Goal: Transaction & Acquisition: Purchase product/service

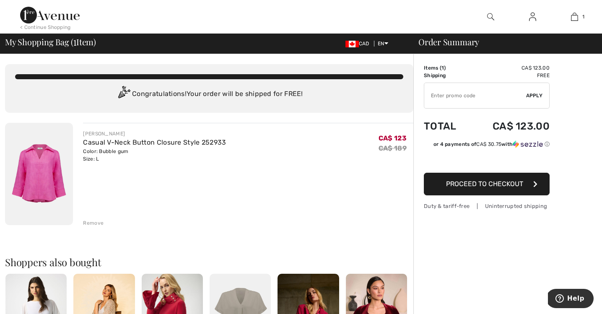
click at [441, 99] on input "TEXT" at bounding box center [475, 95] width 102 height 25
type input "EXTRA15"
click at [536, 95] on span "Apply" at bounding box center [534, 96] width 17 height 8
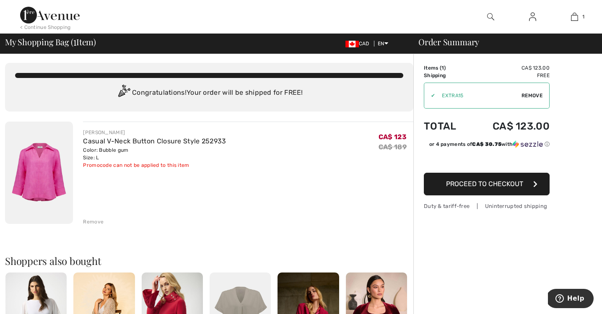
scroll to position [0, 0]
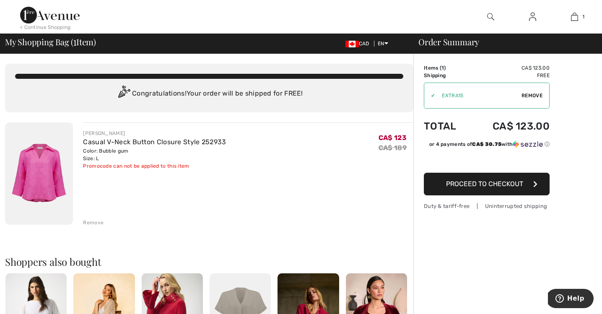
click at [492, 184] on span "Proceed to Checkout" at bounding box center [484, 184] width 77 height 8
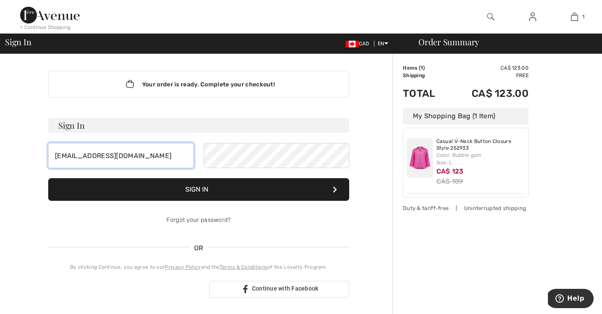
type input "[EMAIL_ADDRESS][DOMAIN_NAME]"
click at [203, 191] on button "Sign In" at bounding box center [198, 189] width 301 height 23
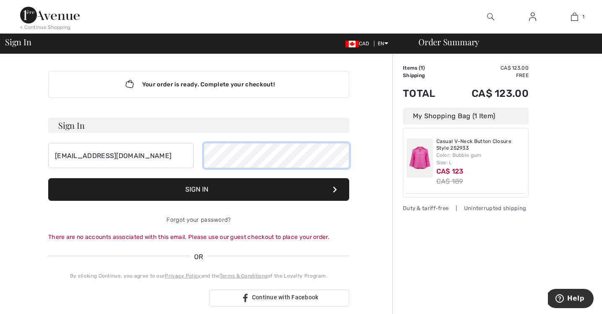
click at [200, 151] on div "pammaloney@me.com" at bounding box center [198, 155] width 301 height 25
click at [206, 185] on button "Sign In" at bounding box center [198, 189] width 301 height 23
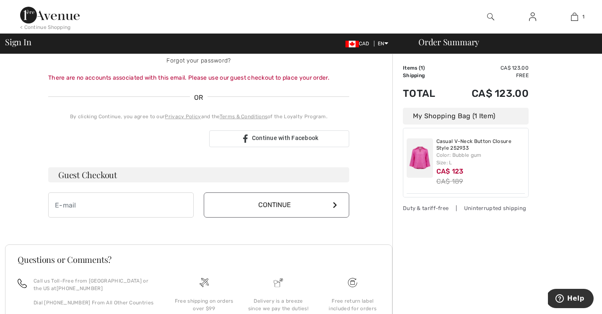
scroll to position [160, 0]
click at [137, 208] on input "email" at bounding box center [121, 204] width 146 height 25
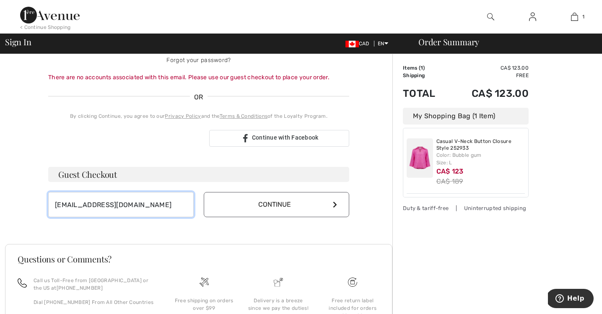
type input "[EMAIL_ADDRESS][DOMAIN_NAME]"
click at [271, 203] on button "Continue" at bounding box center [277, 204] width 146 height 25
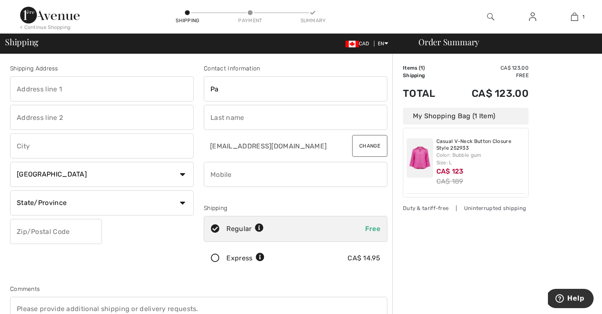
type input "Pam"
type input "1309 Shore Drive"
type input "Bedford"
select select "NS"
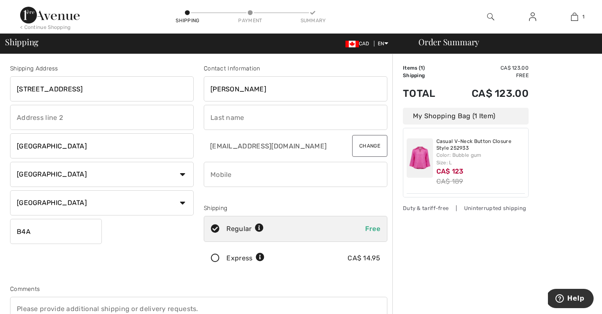
type input "B4A2E7"
type input "Pamela"
type input "Maloney"
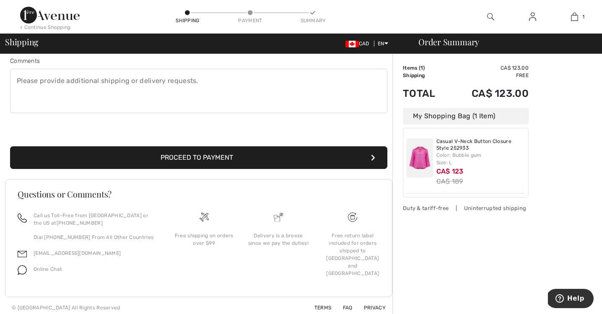
scroll to position [231, 0]
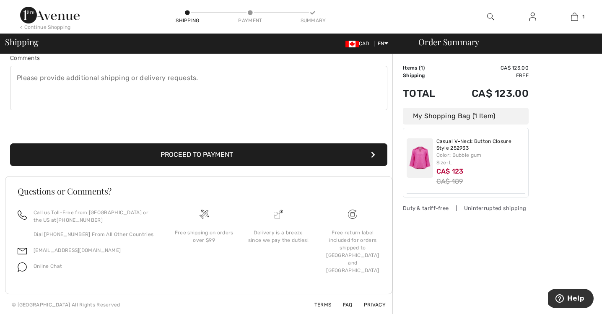
type input "9024013999"
click at [190, 153] on button "Proceed to Payment" at bounding box center [198, 154] width 377 height 23
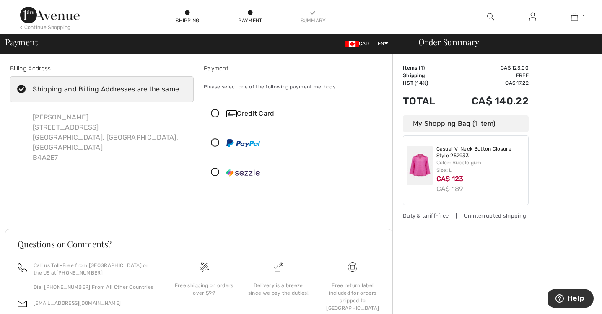
click at [215, 112] on icon at bounding box center [215, 113] width 22 height 9
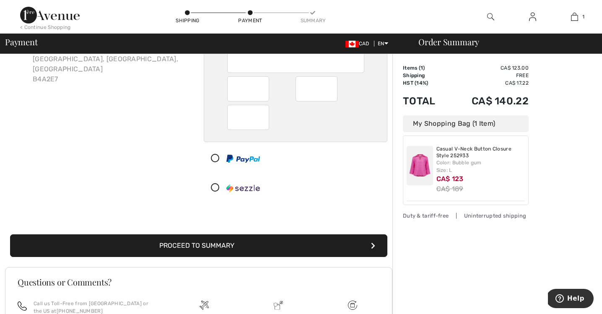
scroll to position [81, 0]
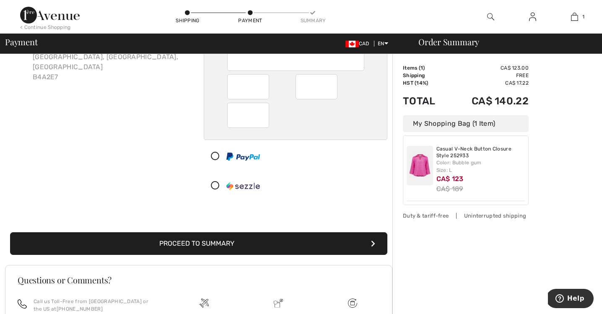
click at [315, 243] on button "Proceed to Summary" at bounding box center [198, 243] width 377 height 23
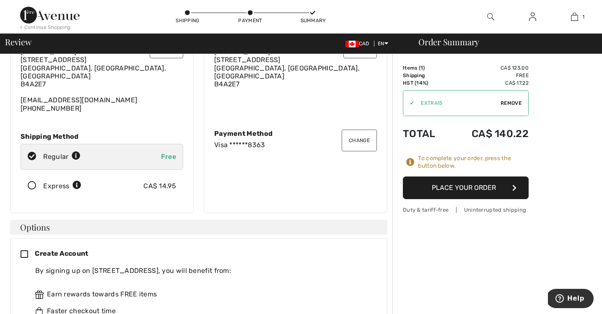
scroll to position [8, 0]
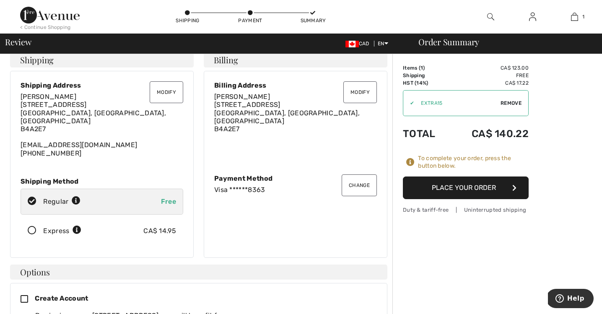
click at [450, 186] on button "Place Your Order" at bounding box center [466, 188] width 126 height 23
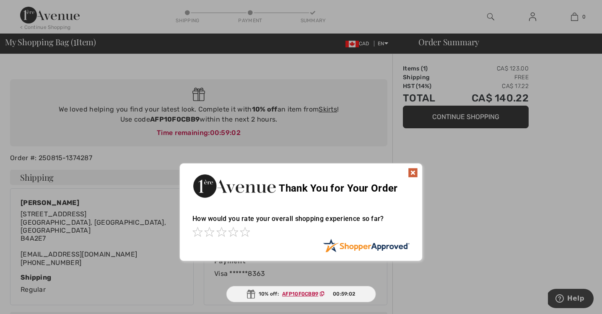
scroll to position [35, 0]
